Goal: Task Accomplishment & Management: Complete application form

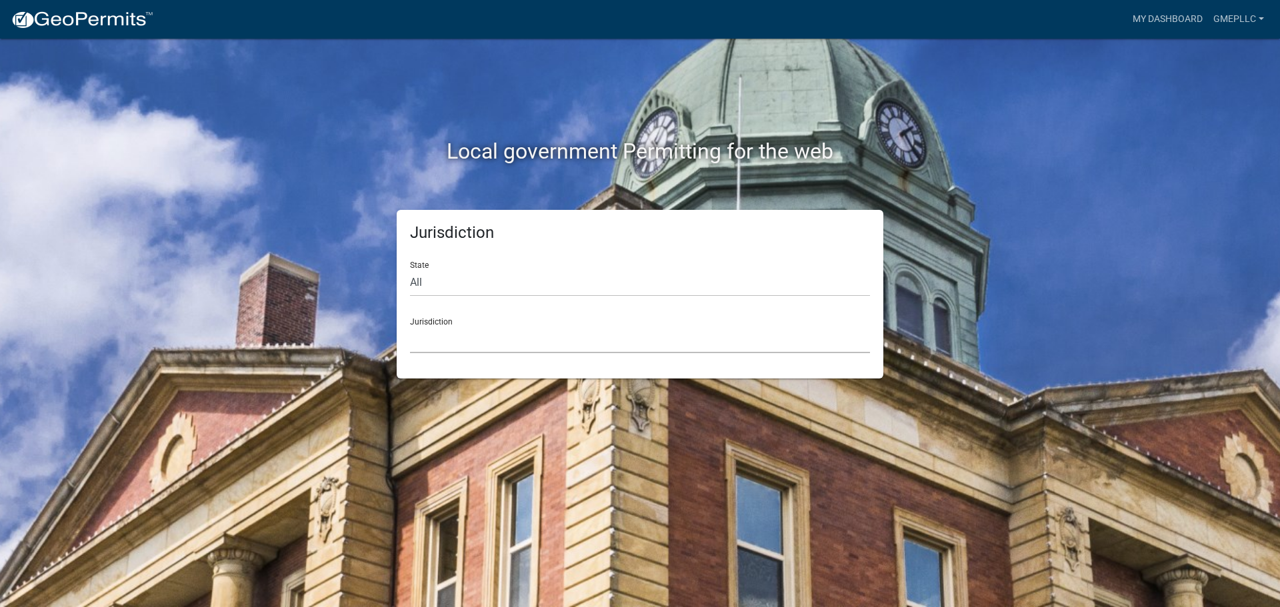
click at [489, 344] on select "[GEOGRAPHIC_DATA], [US_STATE] [GEOGRAPHIC_DATA], [US_STATE][PERSON_NAME][GEOGRA…" at bounding box center [640, 339] width 460 height 27
drag, startPoint x: 353, startPoint y: 273, endPoint x: 398, endPoint y: 281, distance: 45.9
click at [353, 273] on div "Jurisdiction State All [US_STATE] [US_STATE] [US_STATE] [US_STATE] [US_STATE] […" at bounding box center [640, 294] width 760 height 169
click at [429, 285] on select "All [US_STATE] [US_STATE] [US_STATE] [US_STATE] [US_STATE] [US_STATE] [US_STATE…" at bounding box center [640, 282] width 460 height 27
select select "[US_STATE]"
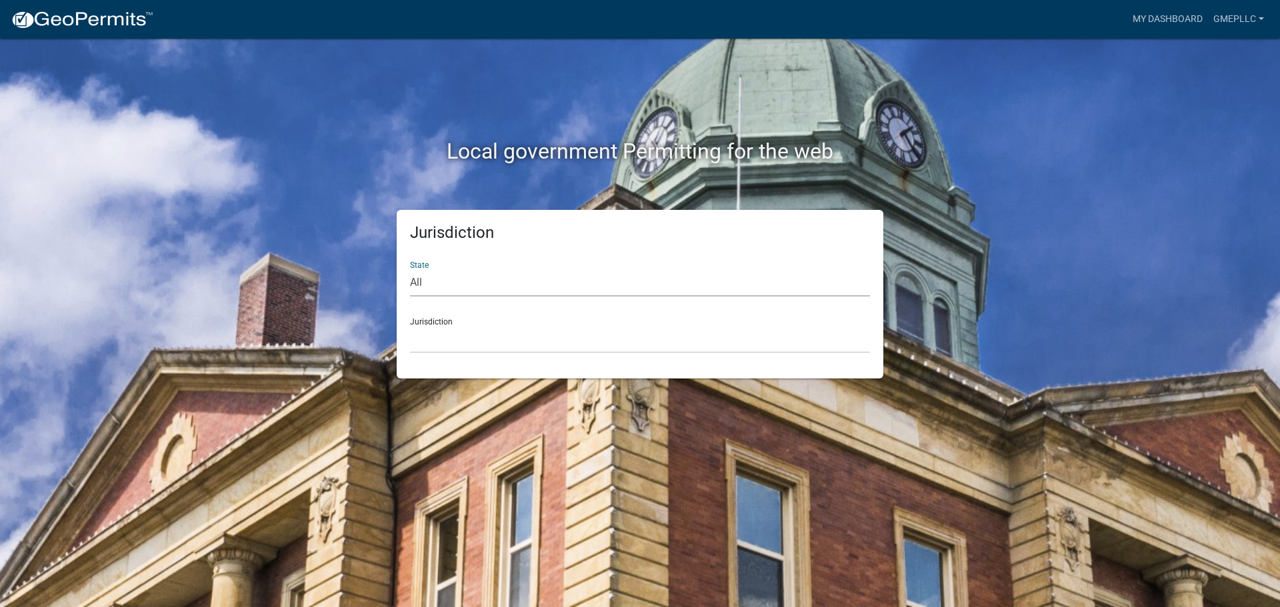
click at [410, 269] on select "All [US_STATE] [US_STATE] [US_STATE] [US_STATE] [US_STATE] [US_STATE] [US_STATE…" at bounding box center [640, 282] width 460 height 27
click at [465, 344] on select "City of [GEOGRAPHIC_DATA], [US_STATE] City of [GEOGRAPHIC_DATA], [US_STATE] Cit…" at bounding box center [640, 339] width 460 height 27
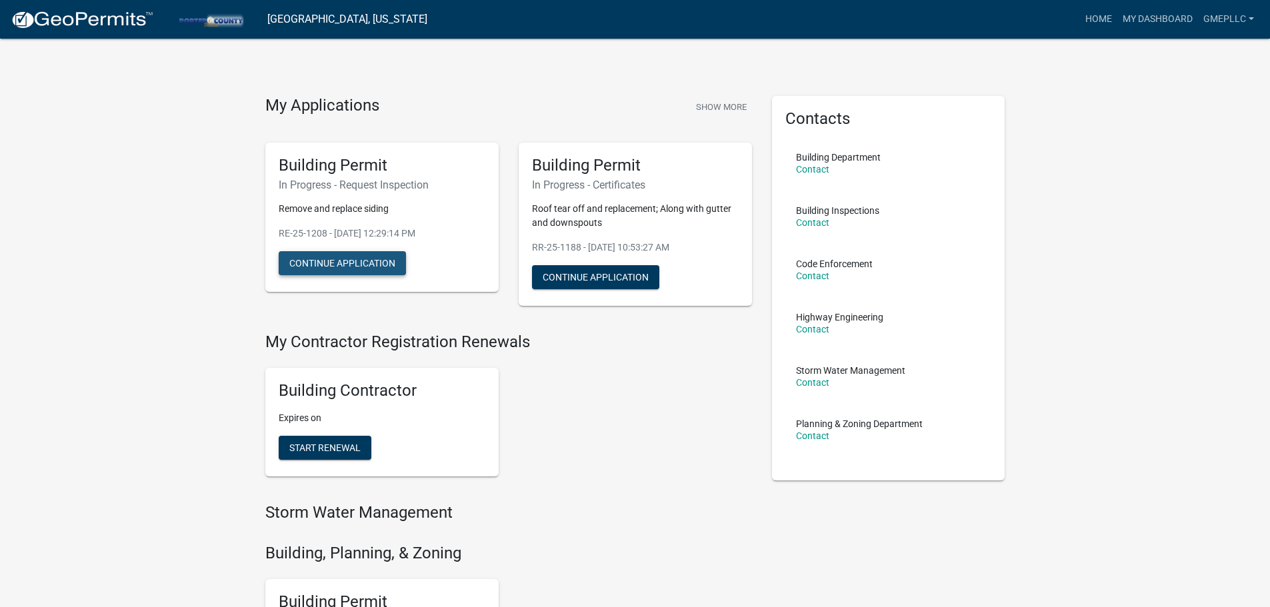
click at [329, 257] on button "Continue Application" at bounding box center [342, 263] width 127 height 24
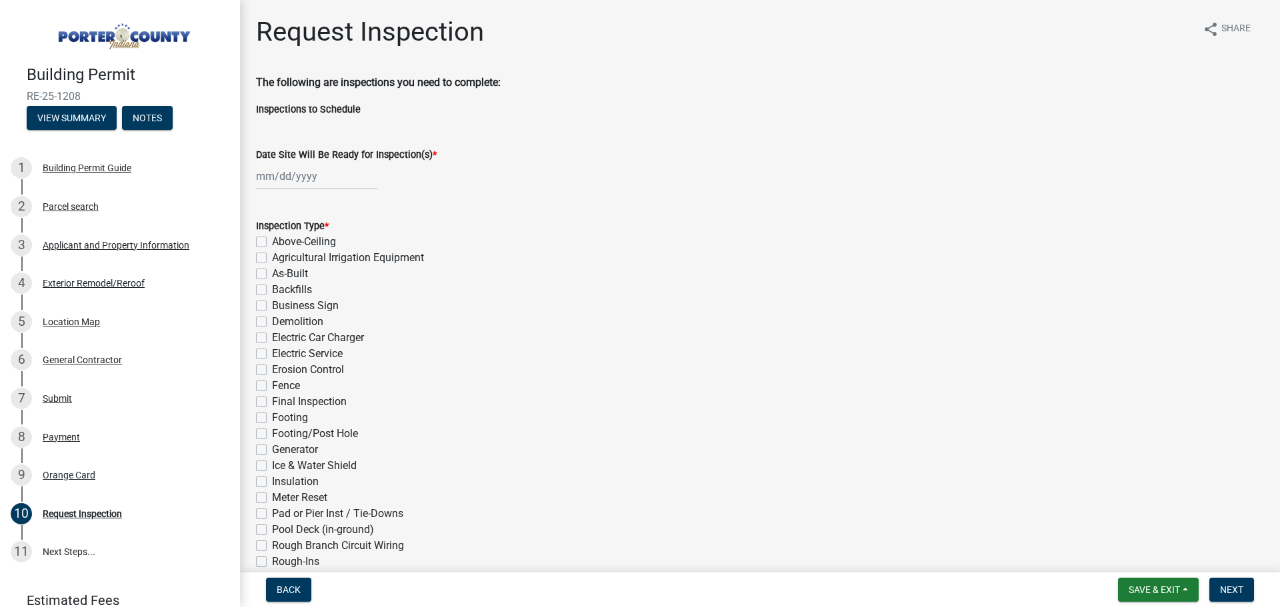
select select "9"
select select "2025"
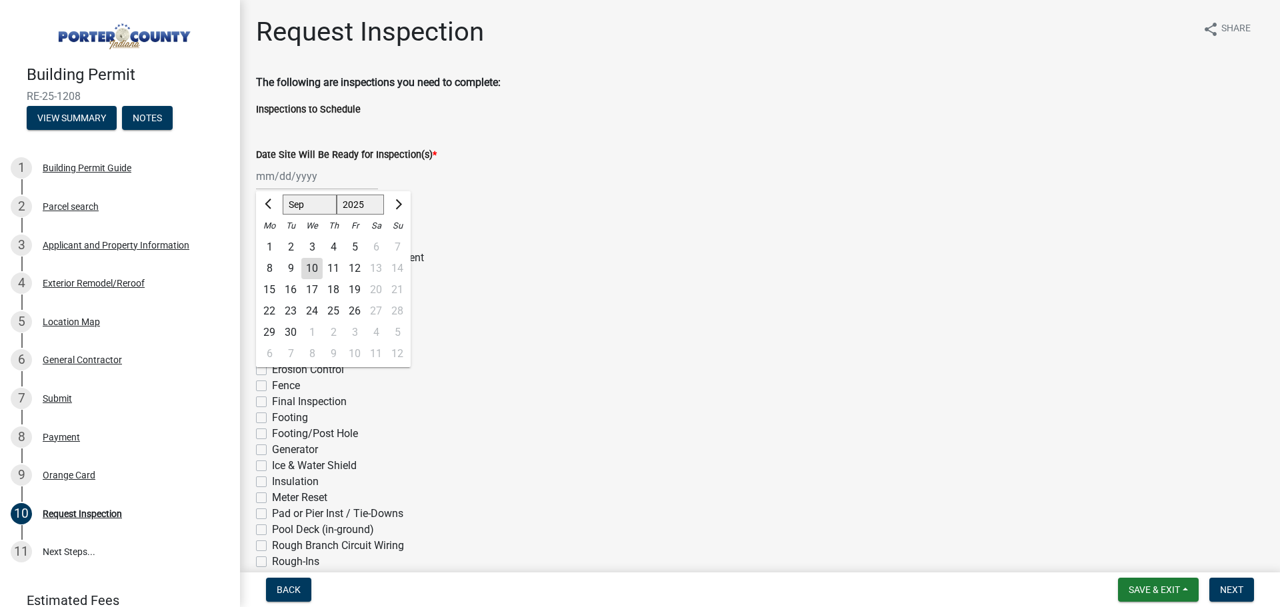
click at [285, 177] on div "[PERSON_NAME] Feb Mar Apr [PERSON_NAME][DATE] Oct Nov [DATE] 1526 1527 1528 152…" at bounding box center [317, 176] width 122 height 27
click at [317, 271] on div "10" at bounding box center [311, 268] width 21 height 21
type input "[DATE]"
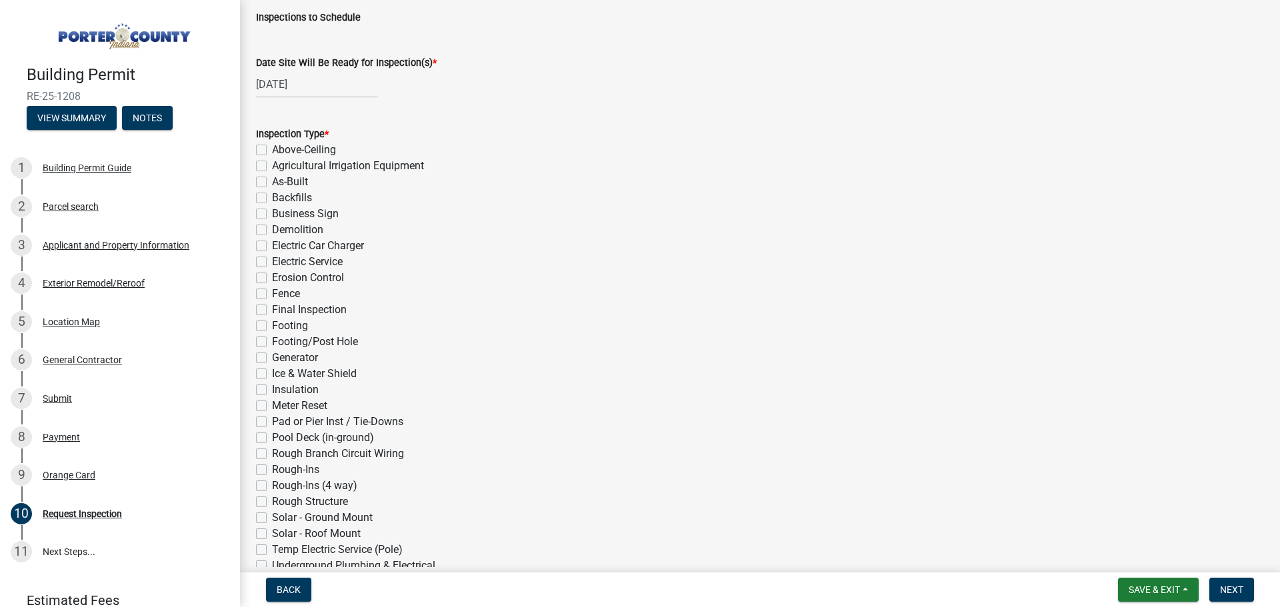
scroll to position [133, 0]
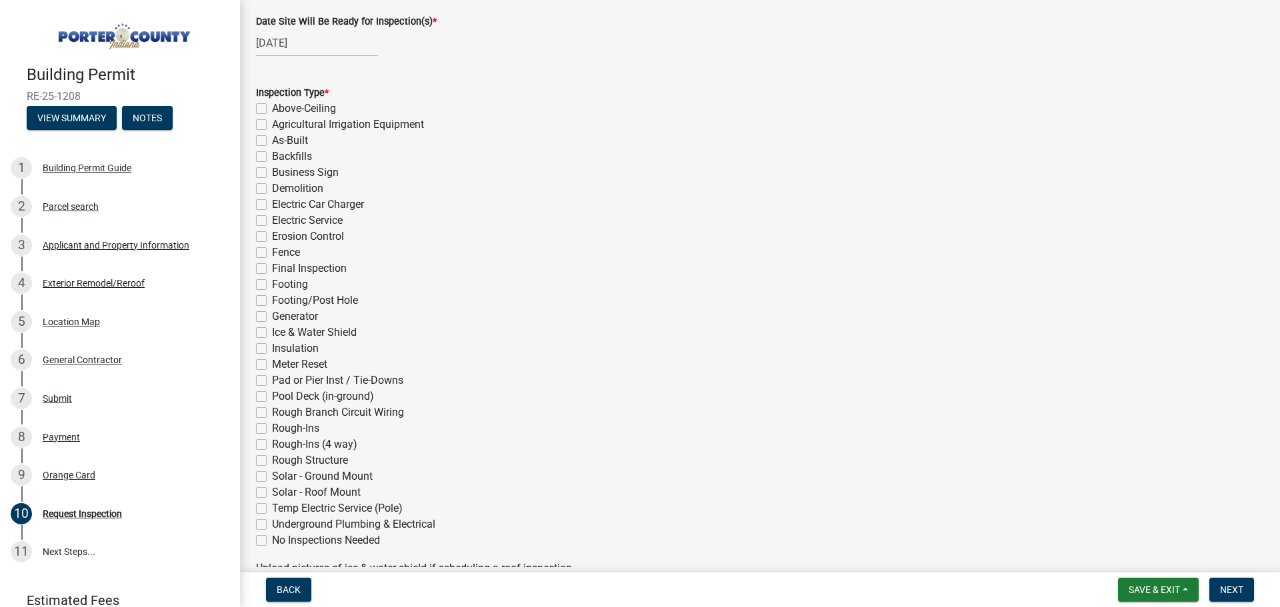
click at [272, 265] on label "Final Inspection" at bounding box center [309, 269] width 75 height 16
click at [272, 265] on input "Final Inspection" at bounding box center [276, 265] width 9 height 9
checkbox input "true"
checkbox input "false"
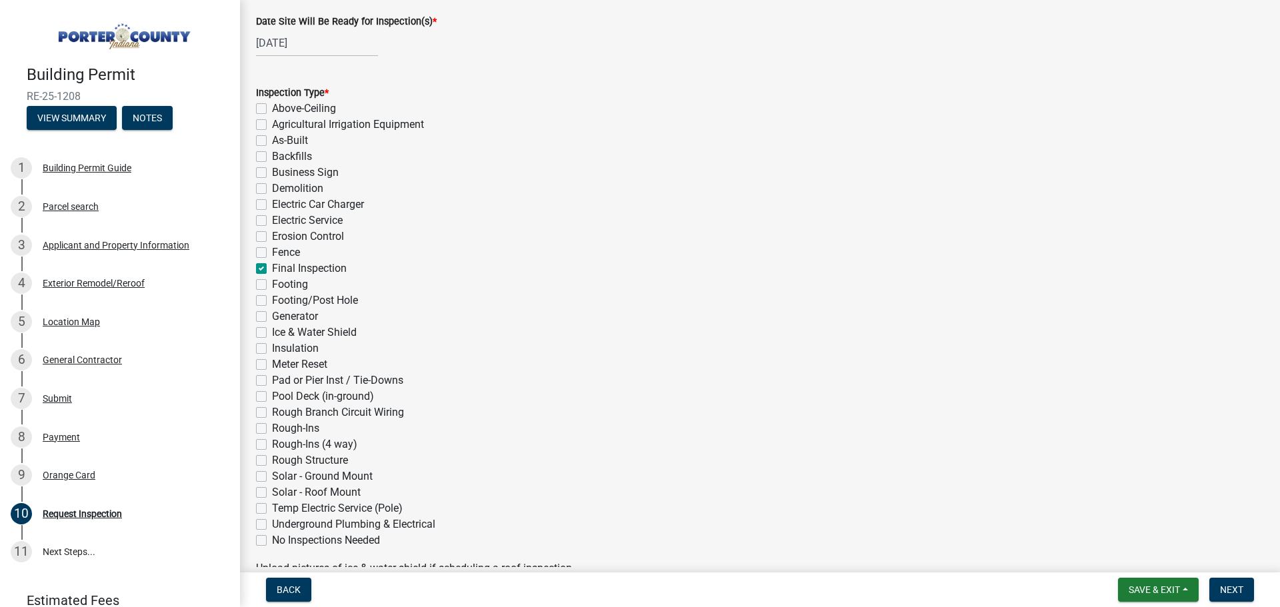
checkbox input "false"
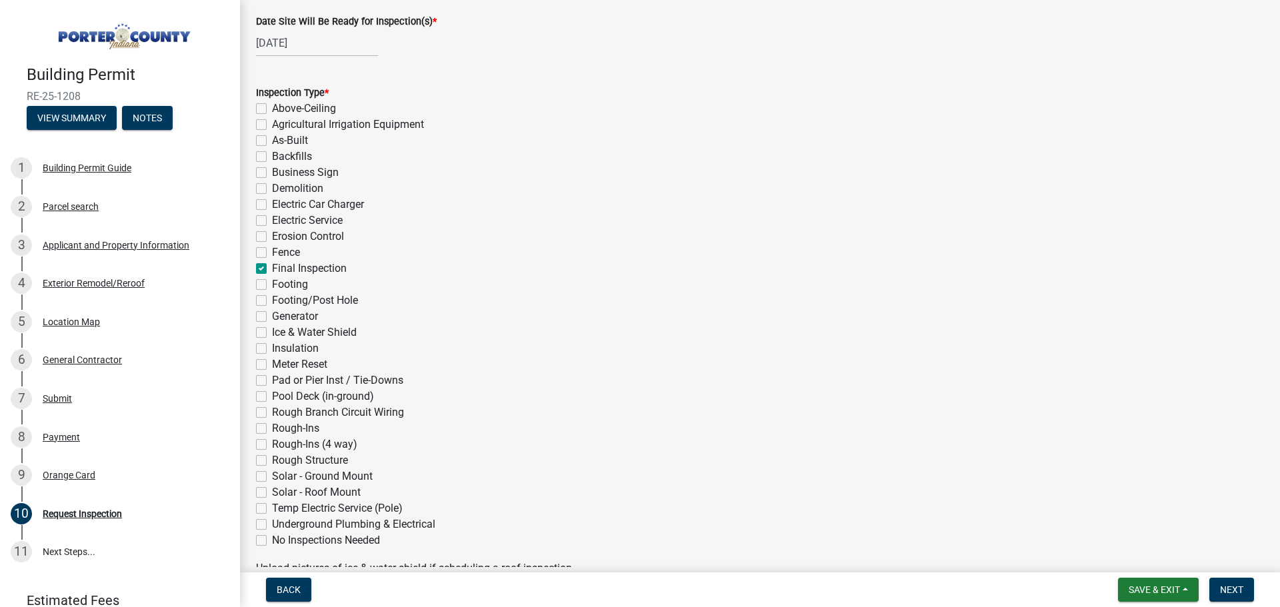
checkbox input "false"
checkbox input "true"
checkbox input "false"
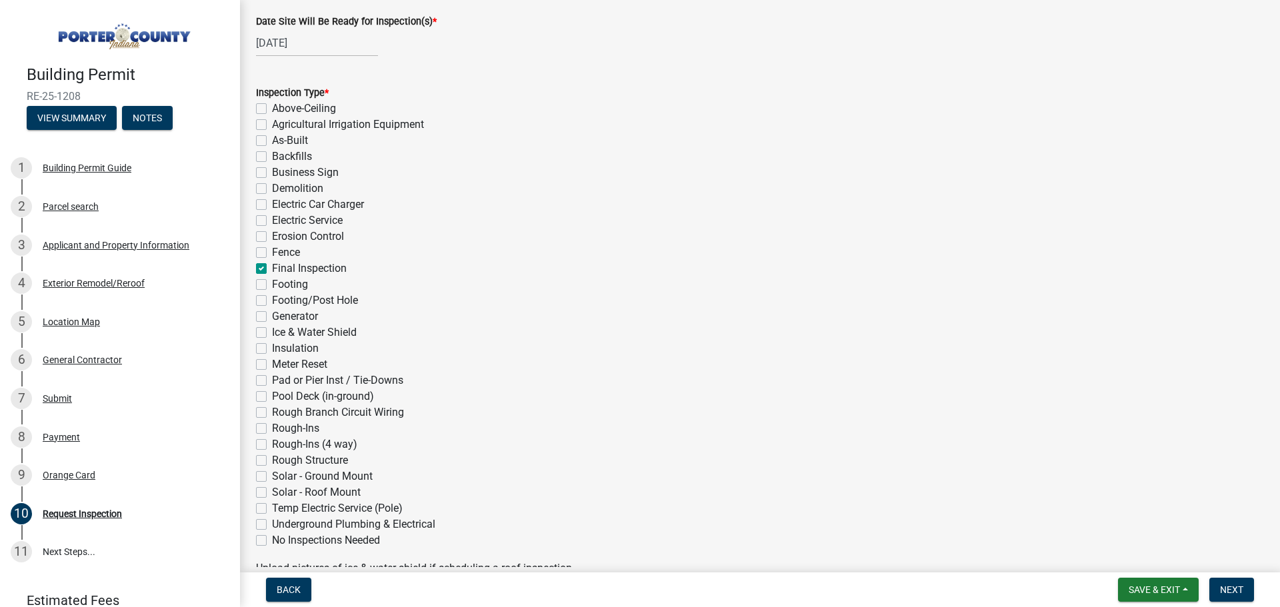
checkbox input "false"
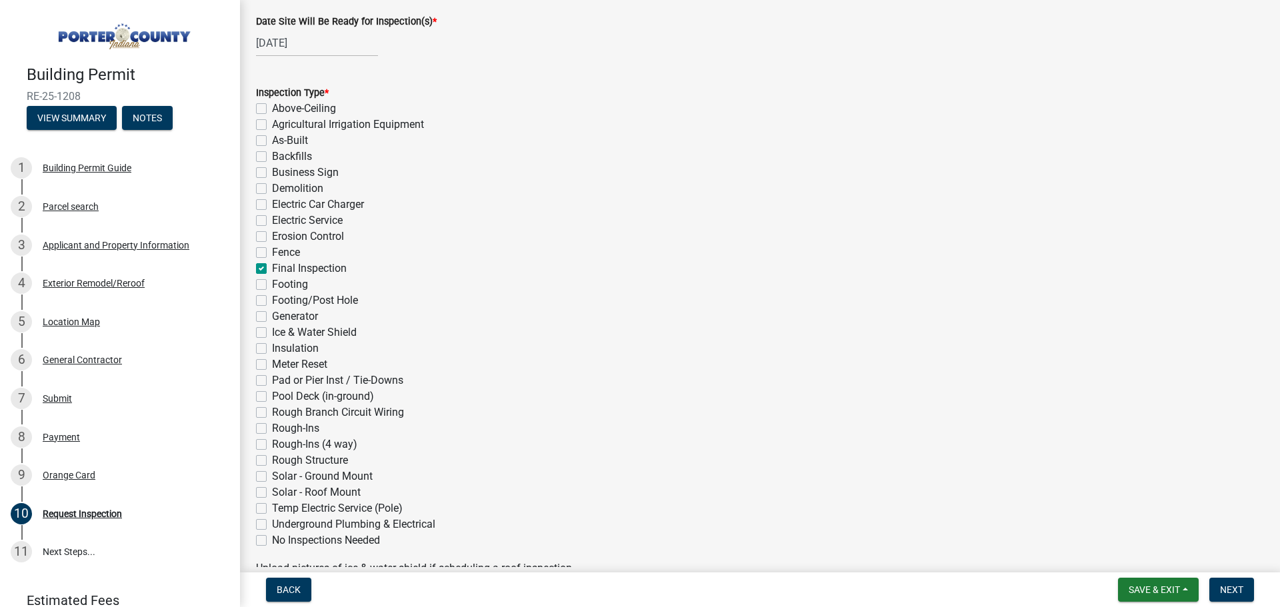
checkbox input "false"
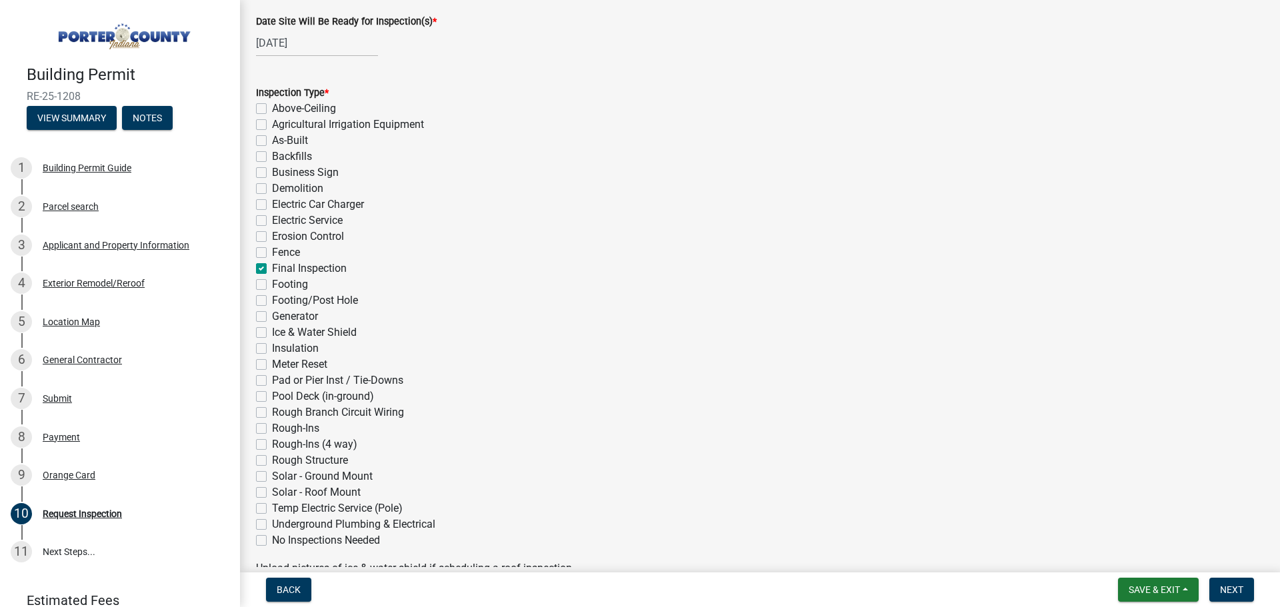
checkbox input "false"
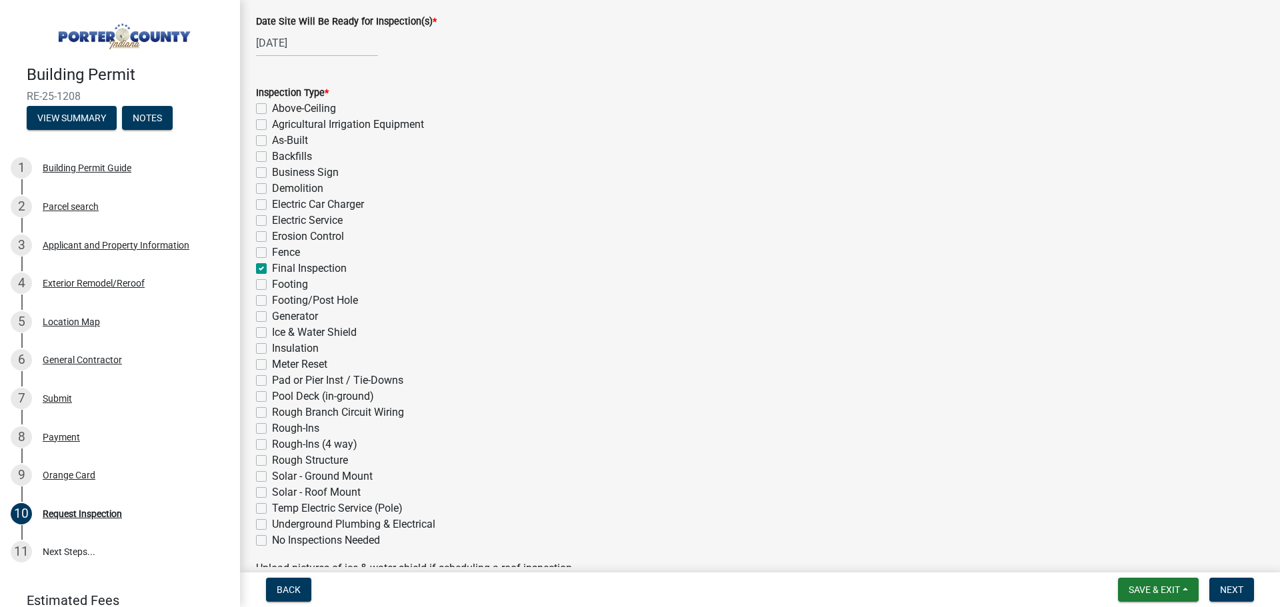
checkbox input "false"
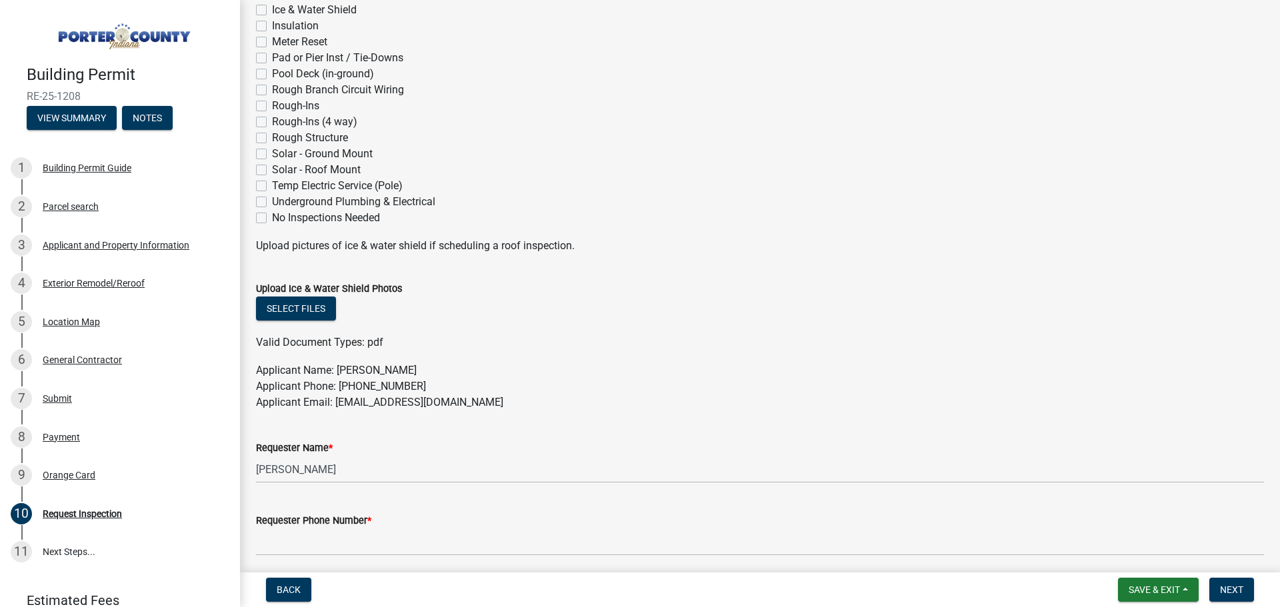
scroll to position [533, 0]
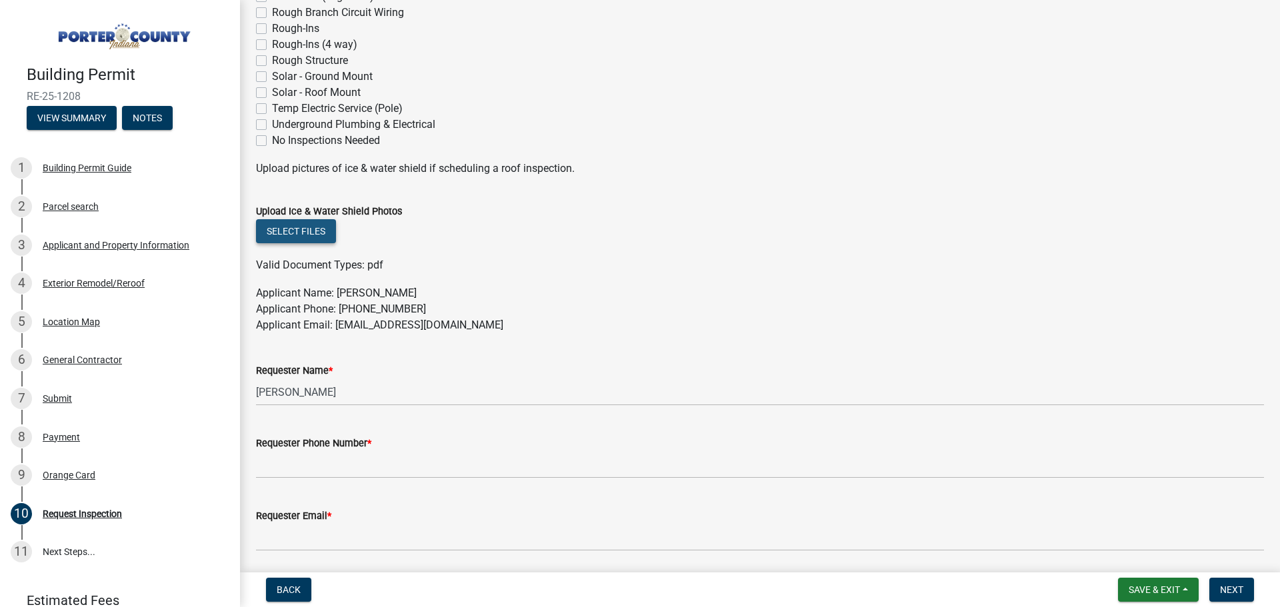
click at [300, 229] on button "Select files" at bounding box center [296, 231] width 80 height 24
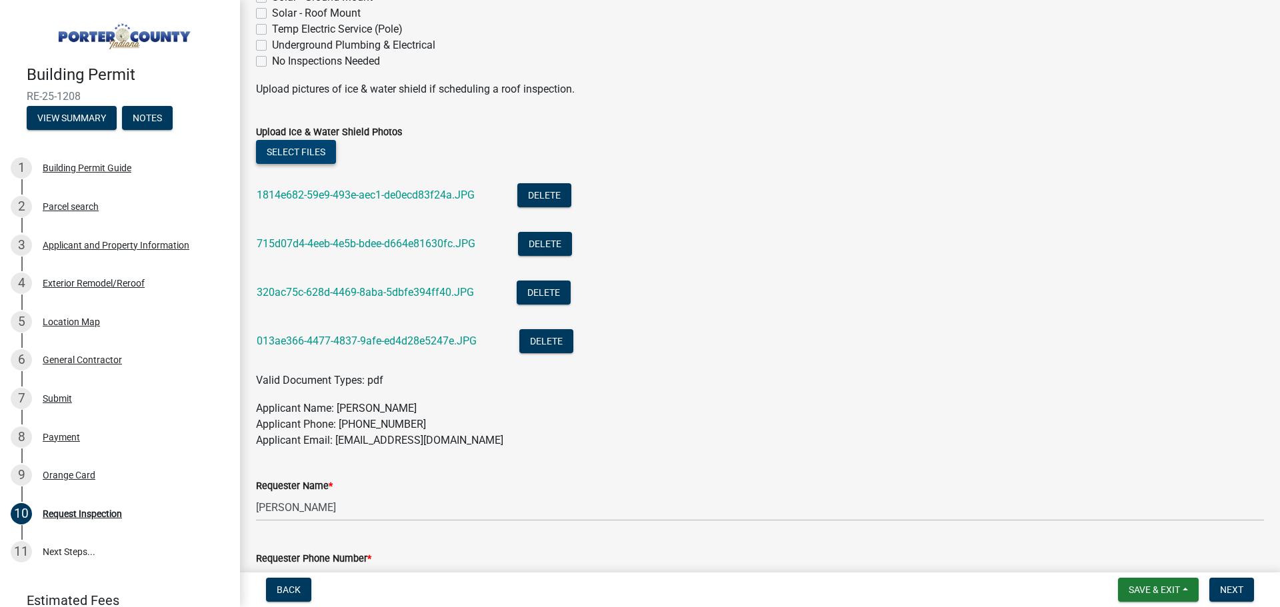
scroll to position [867, 0]
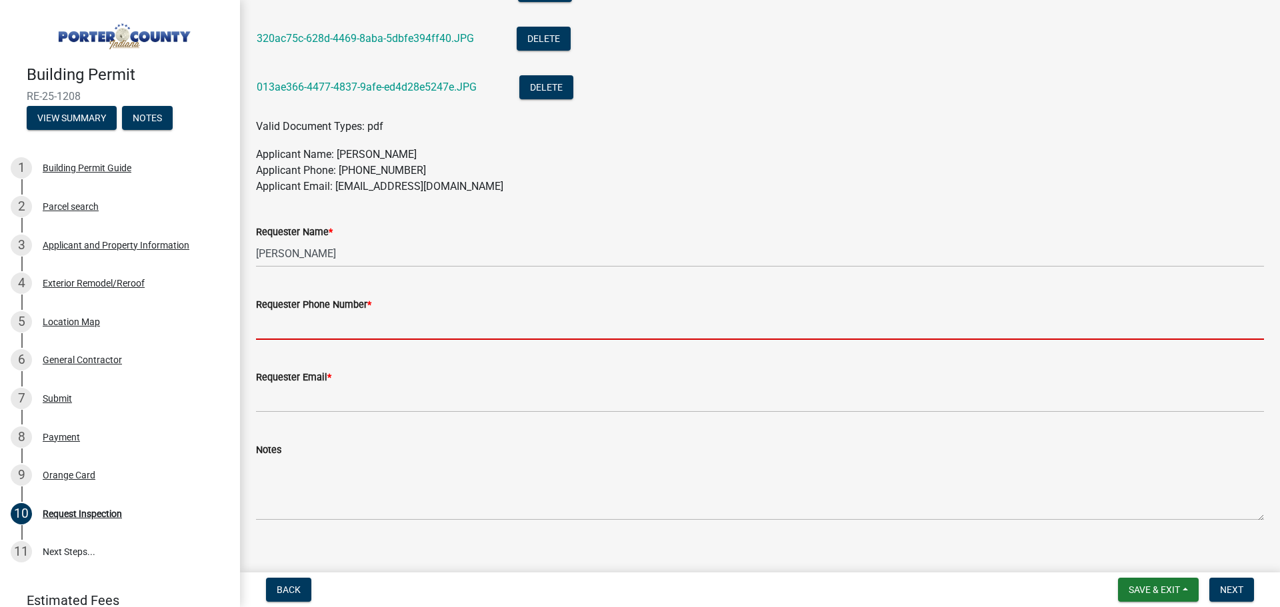
click at [380, 325] on input "Requester Phone Number *" at bounding box center [760, 326] width 1008 height 27
type input "6304637663"
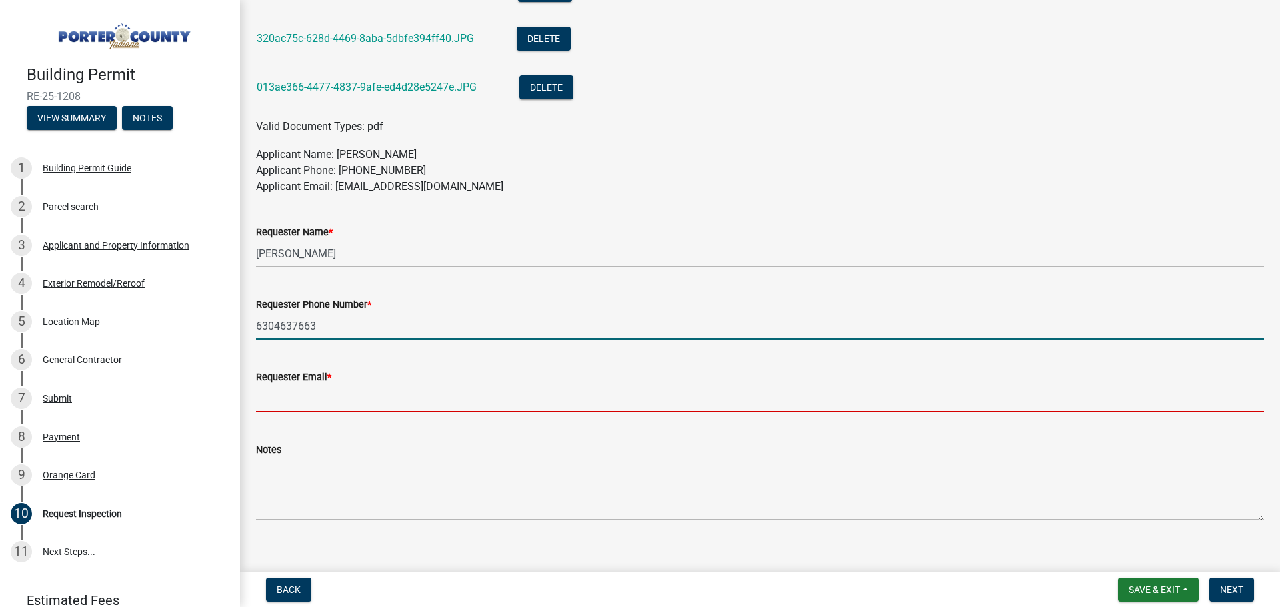
type input "[EMAIL_ADDRESS][DOMAIN_NAME]"
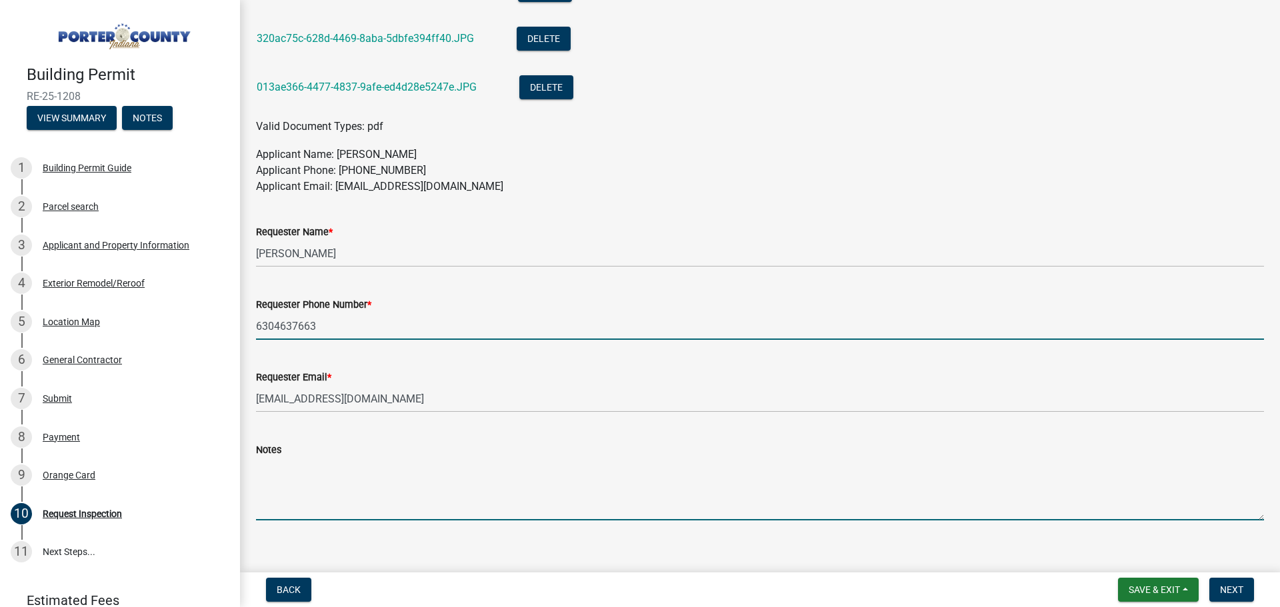
click at [325, 483] on textarea "Notes" at bounding box center [760, 489] width 1008 height 63
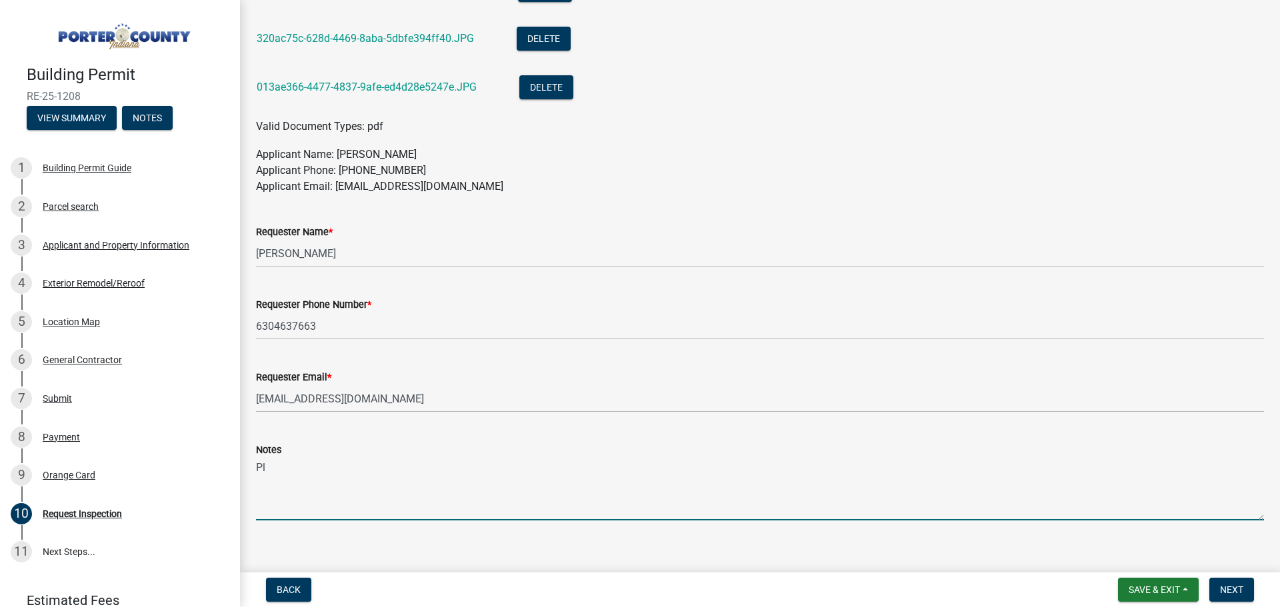
type textarea "P"
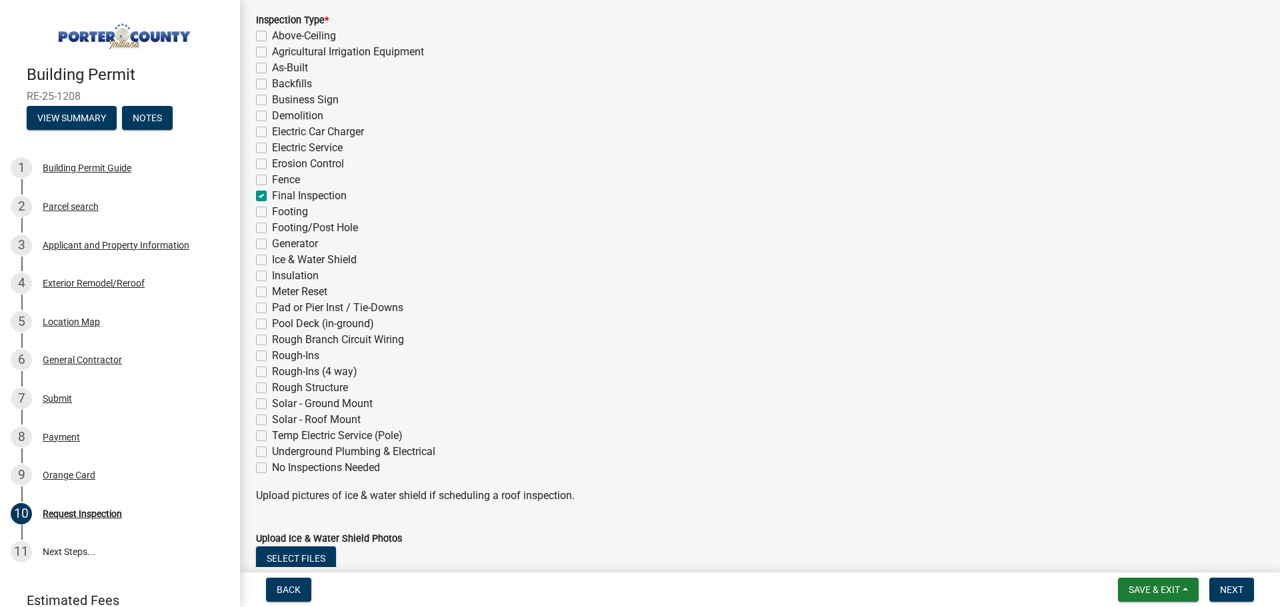
scroll to position [0, 0]
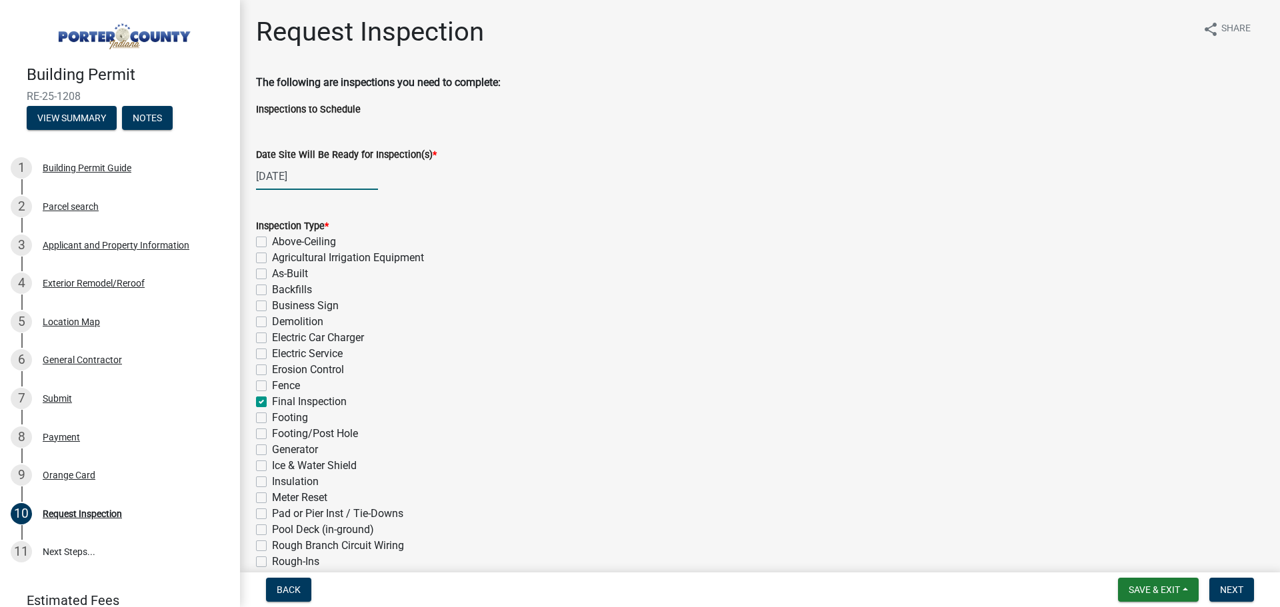
click at [328, 187] on div "[DATE]" at bounding box center [317, 176] width 122 height 27
select select "9"
select select "2025"
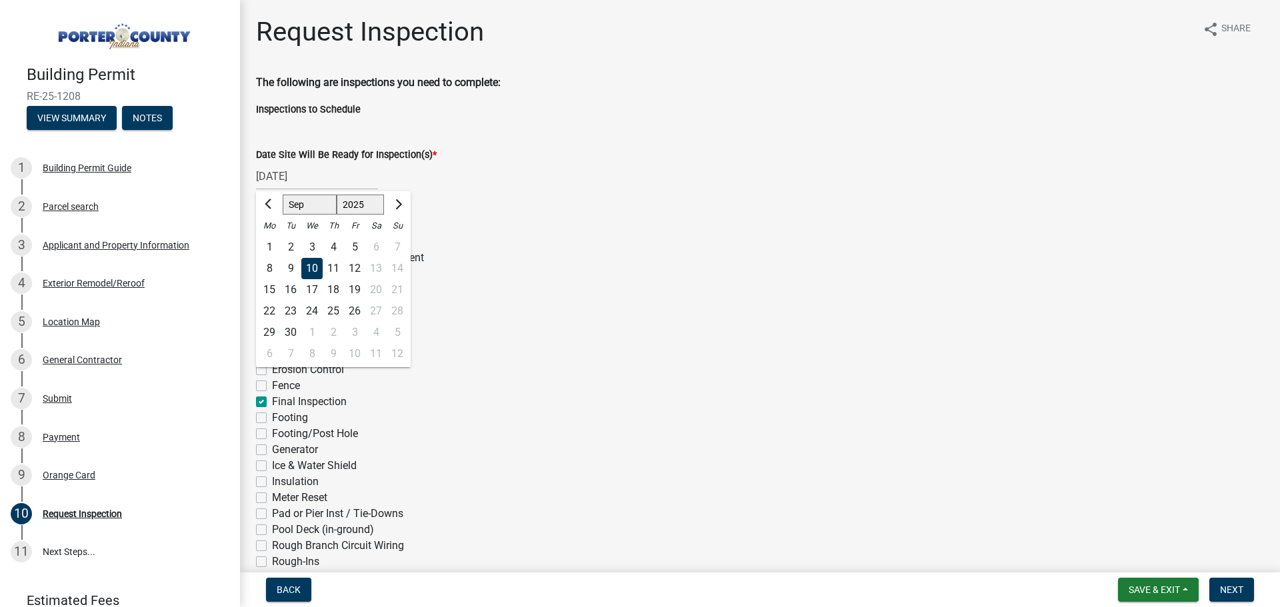
click at [317, 289] on div "17" at bounding box center [311, 289] width 21 height 21
type input "[DATE]"
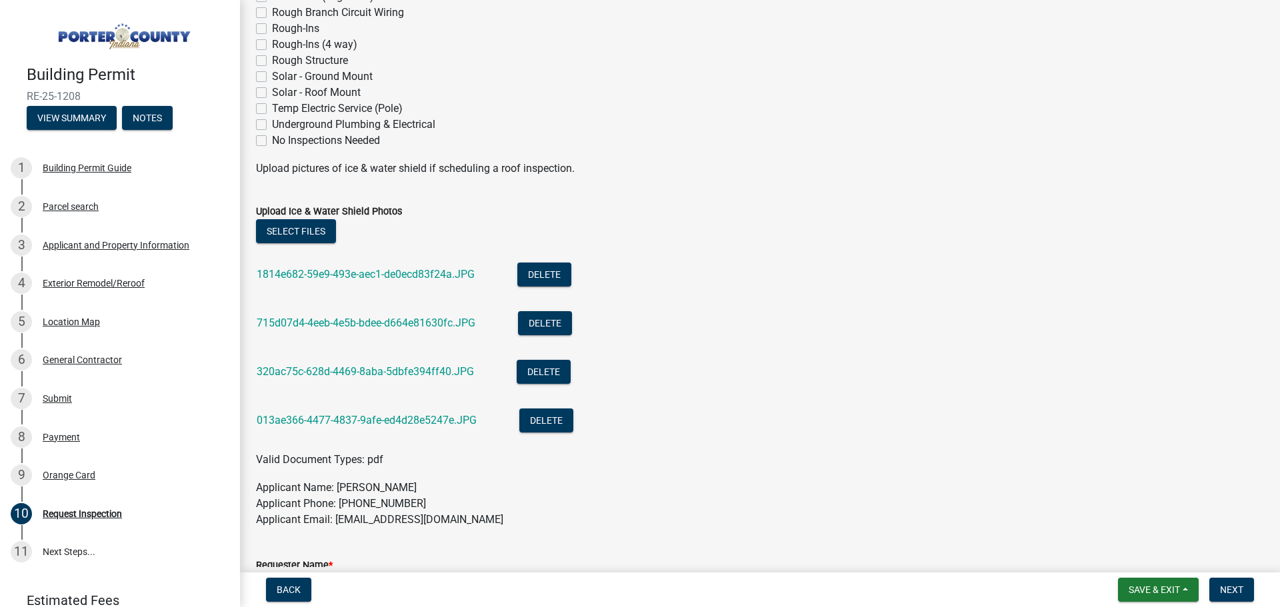
scroll to position [883, 0]
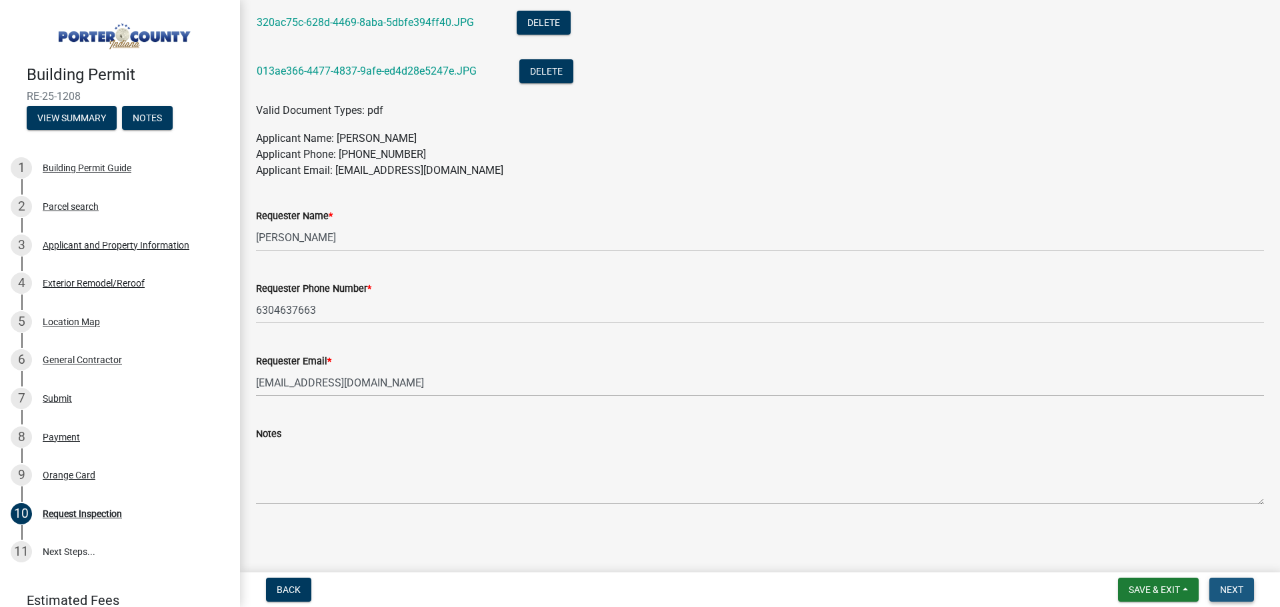
click at [1235, 588] on span "Next" at bounding box center [1231, 590] width 23 height 11
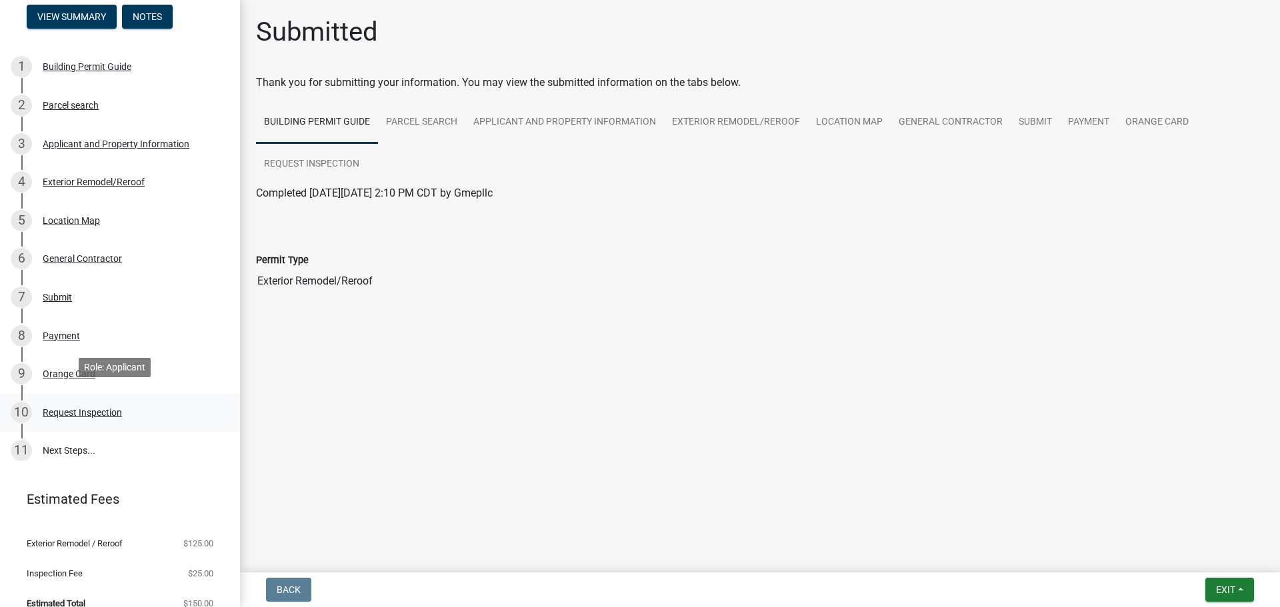
scroll to position [116, 0]
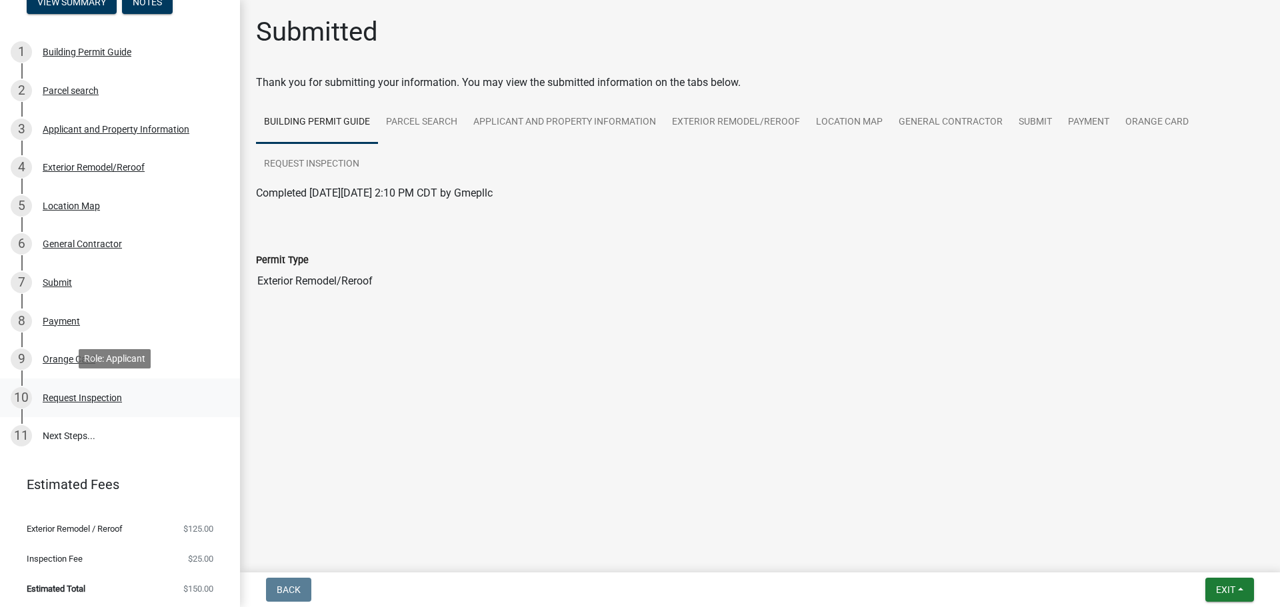
click at [93, 393] on div "Request Inspection" at bounding box center [82, 397] width 79 height 9
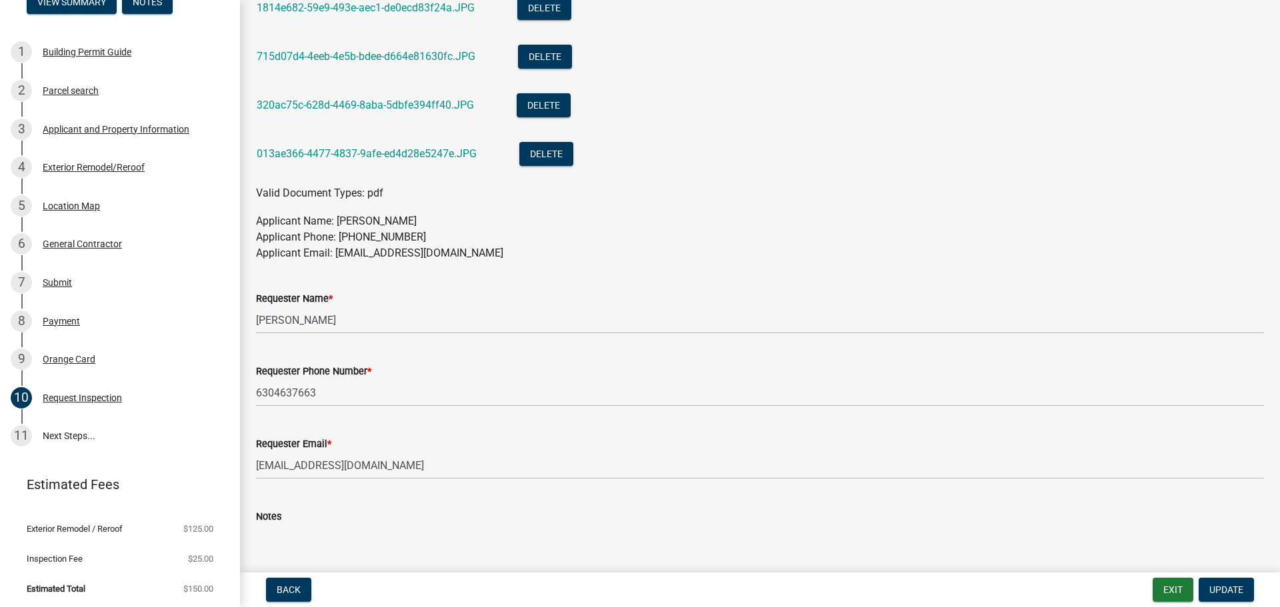
scroll to position [883, 0]
